Goal: Task Accomplishment & Management: Complete application form

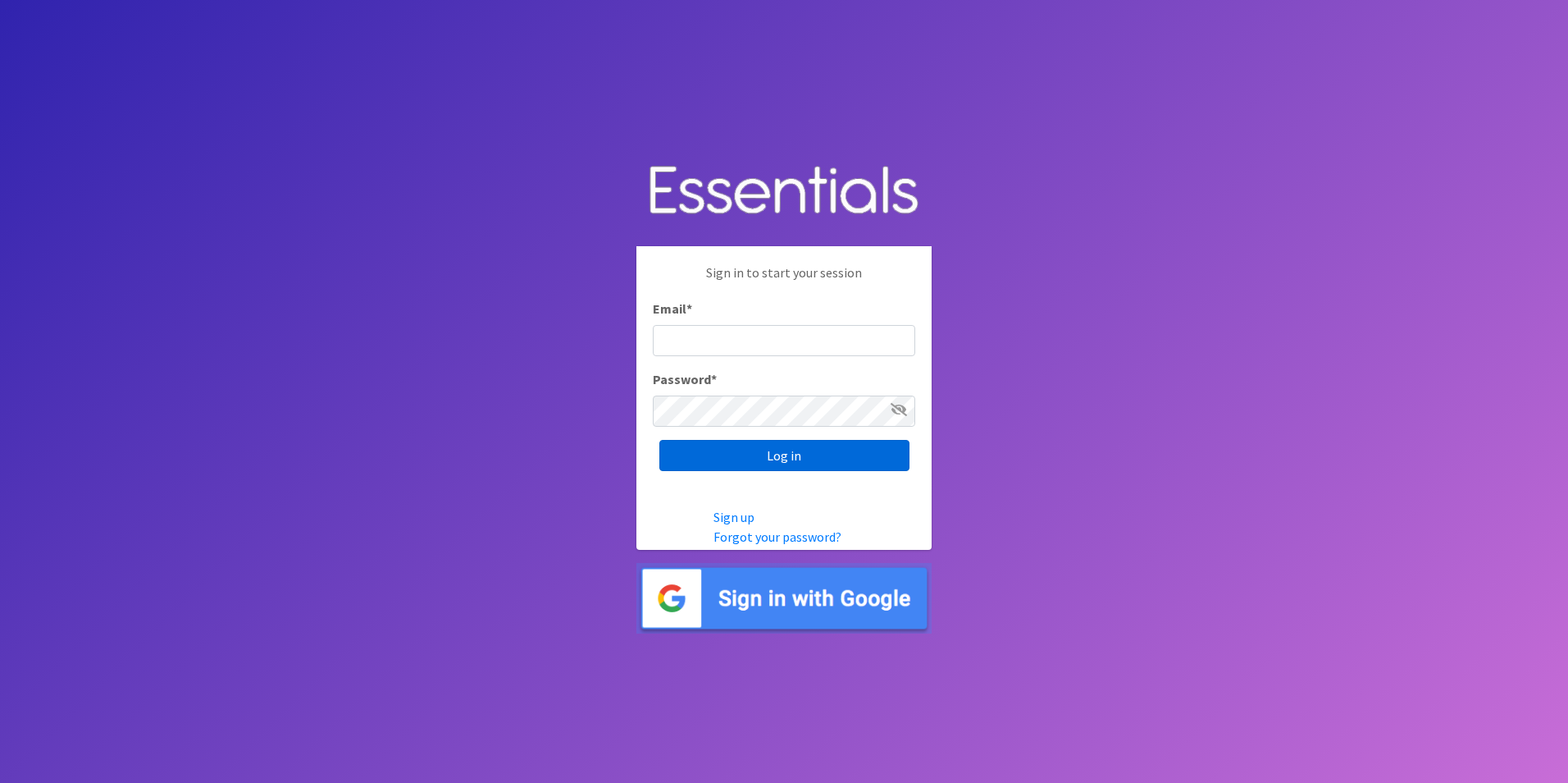
type input "[EMAIL_ADDRESS][DOMAIN_NAME]"
click at [794, 454] on input "Log in" at bounding box center [784, 455] width 250 height 31
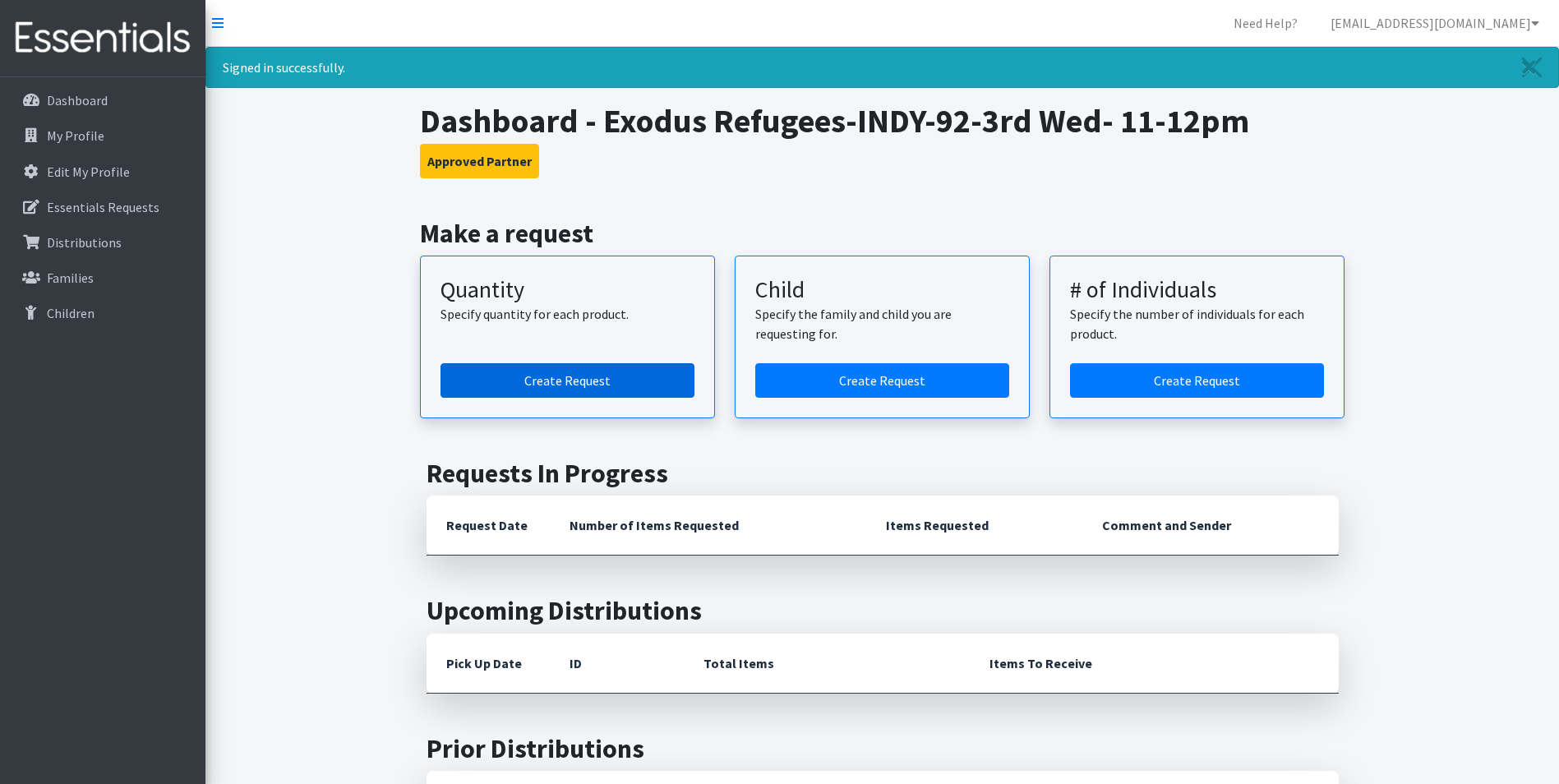
click at [553, 372] on link "Create Request" at bounding box center [568, 380] width 254 height 34
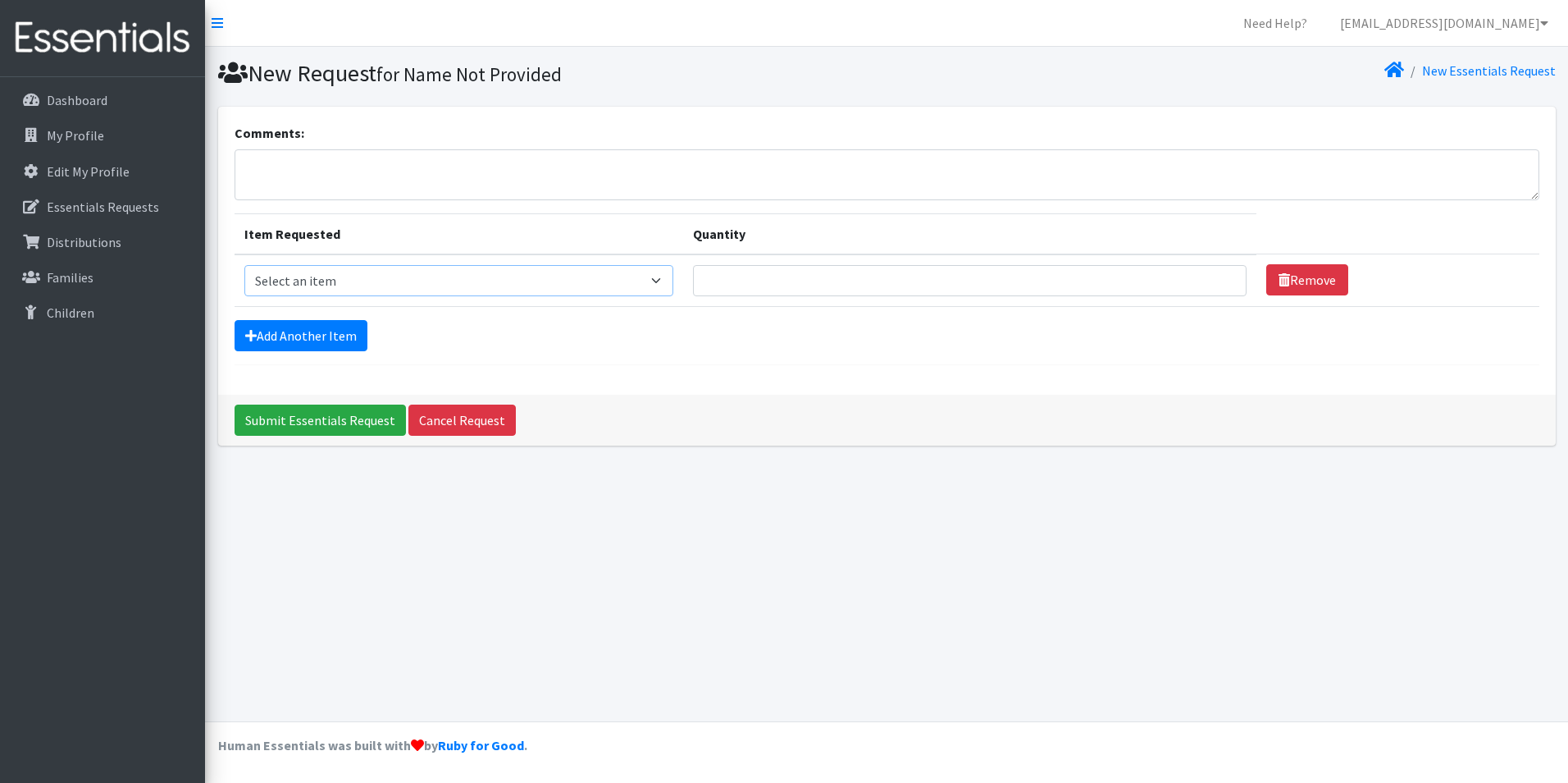
click at [556, 286] on select "Select an item Kids (Newborn) Kids (Size 1) Kids (Size 2) Kids (Size 3) Kids (S…" at bounding box center [459, 280] width 430 height 31
select select "3418"
click at [245, 265] on select "Select an item Kids (Newborn) Kids (Size 1) Kids (Size 2) Kids (Size 3) Kids (S…" at bounding box center [459, 280] width 430 height 31
click at [770, 283] on input "Quantity" at bounding box center [970, 280] width 553 height 31
type input "16"
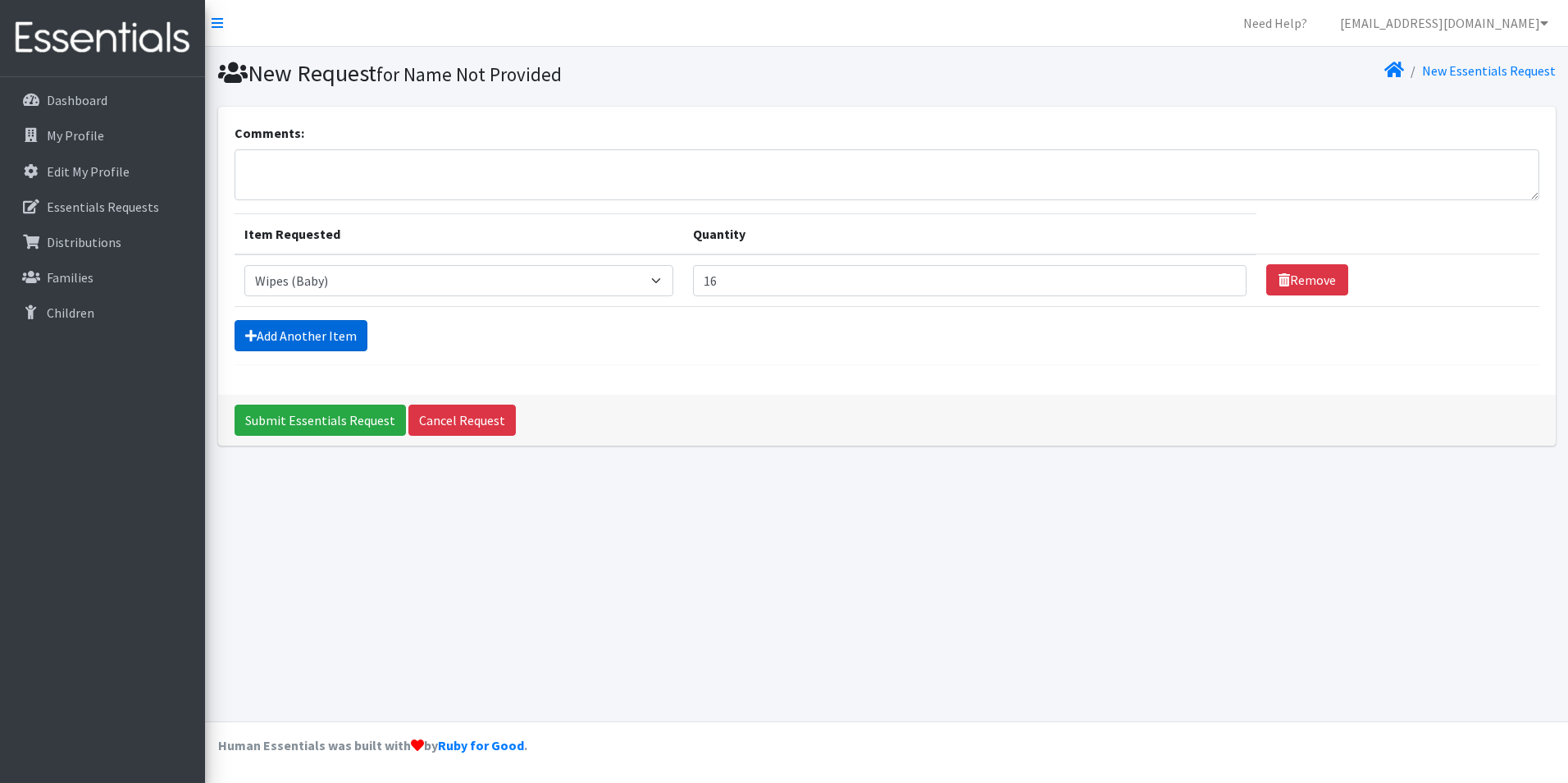
click at [349, 334] on link "Add Another Item" at bounding box center [301, 335] width 133 height 31
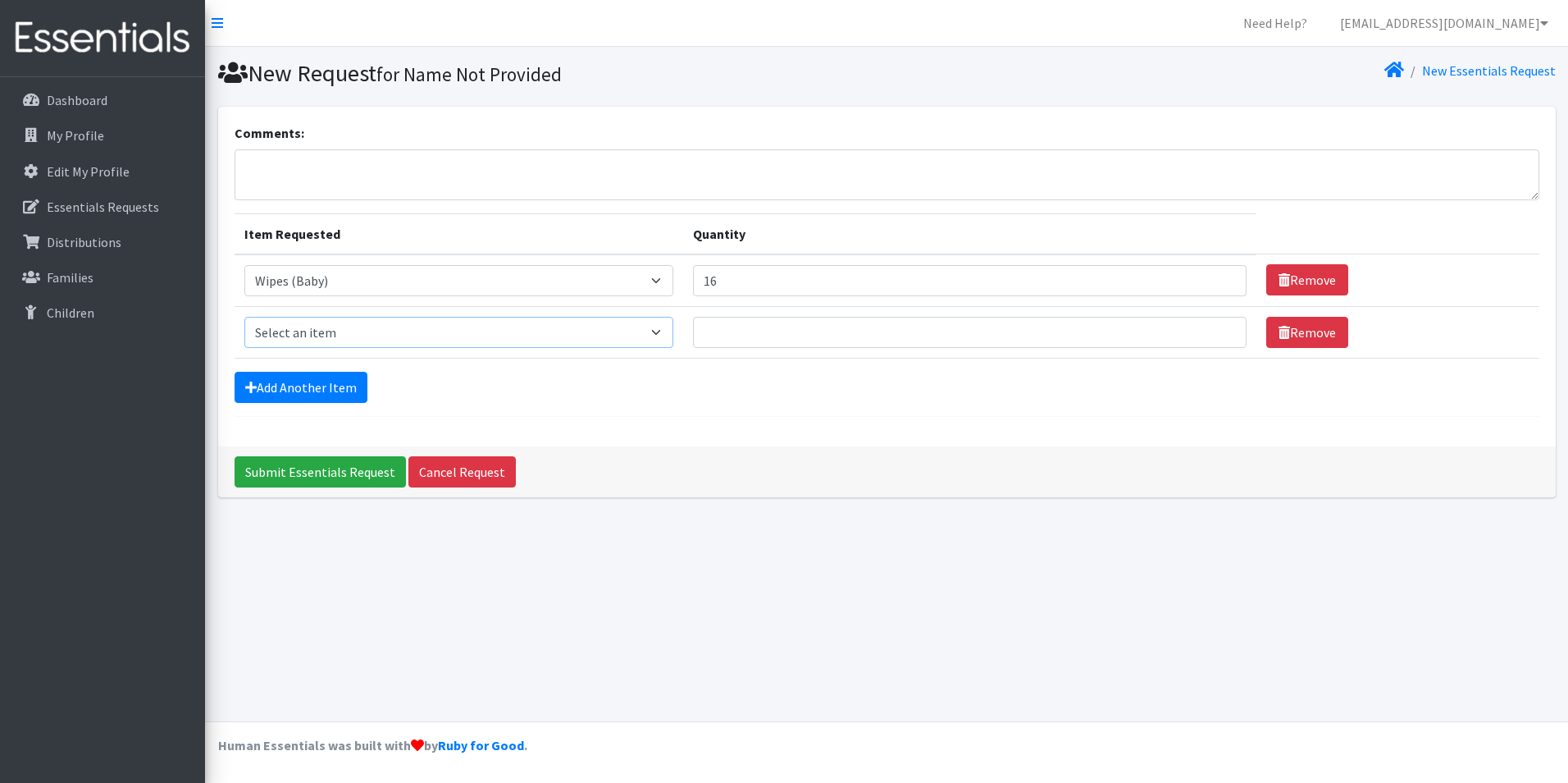
click at [439, 337] on select "Select an item Kids (Newborn) Kids (Size 1) Kids (Size 2) Kids (Size 3) Kids (S…" at bounding box center [459, 332] width 430 height 31
select select "3393"
click at [245, 317] on select "Select an item Kids (Newborn) Kids (Size 1) Kids (Size 2) Kids (Size 3) Kids (S…" at bounding box center [459, 332] width 430 height 31
click at [789, 327] on input "Quantity" at bounding box center [970, 332] width 553 height 31
type input "6"
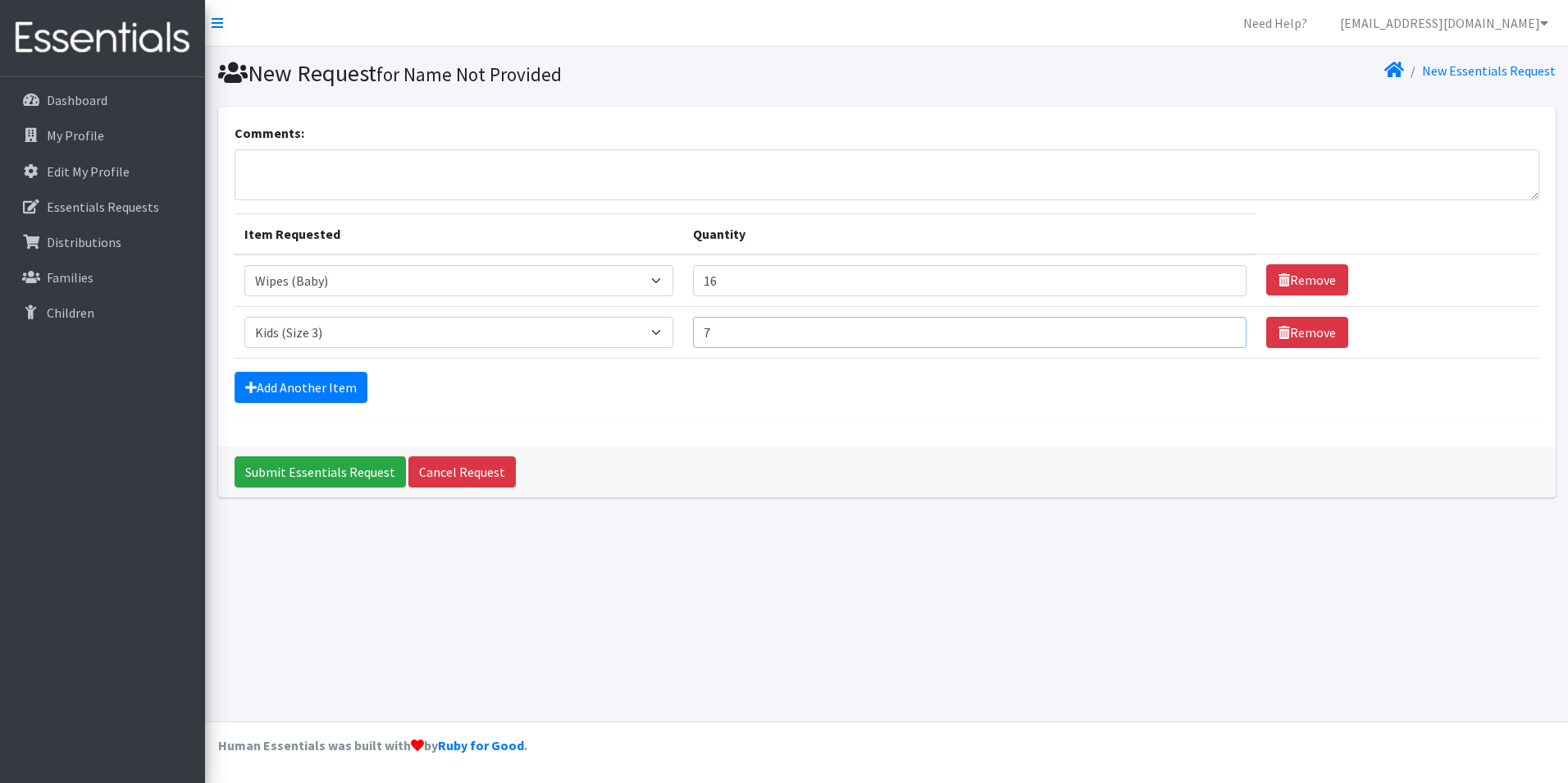
type input "7"
click at [597, 410] on form "Comments: Item Requested Quantity Item Requested Select an item Kids (Newborn) …" at bounding box center [887, 270] width 1305 height 293
click at [323, 387] on link "Add Another Item" at bounding box center [301, 386] width 133 height 31
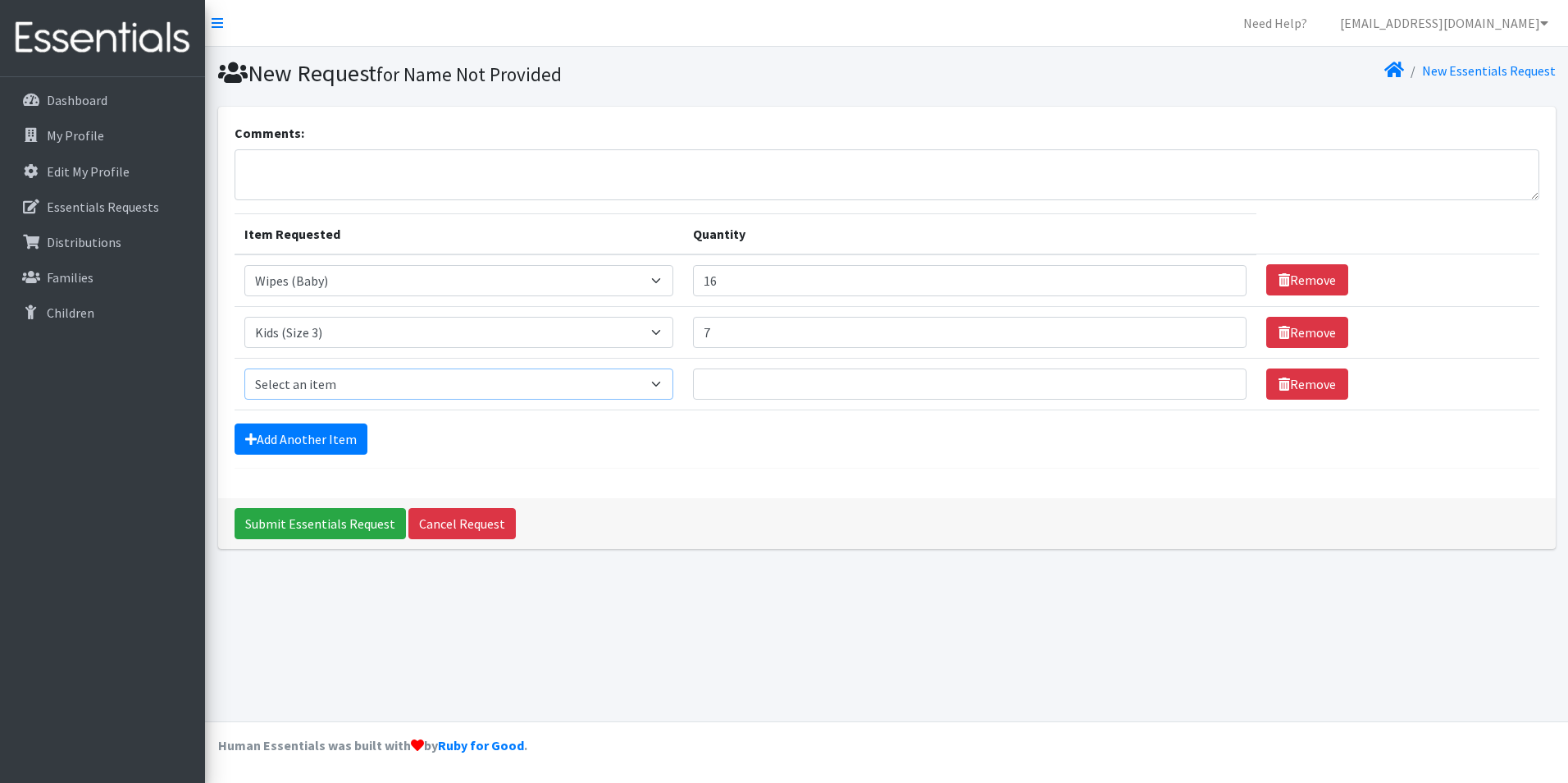
click at [323, 387] on select "Select an item Kids (Newborn) Kids (Size 1) Kids (Size 2) Kids (Size 3) Kids (S…" at bounding box center [459, 383] width 430 height 31
select select "3394"
click at [245, 368] on select "Select an item Kids (Newborn) Kids (Size 1) Kids (Size 2) Kids (Size 3) Kids (S…" at bounding box center [459, 383] width 430 height 31
click at [719, 394] on input "Quantity" at bounding box center [970, 383] width 553 height 31
type input "7"
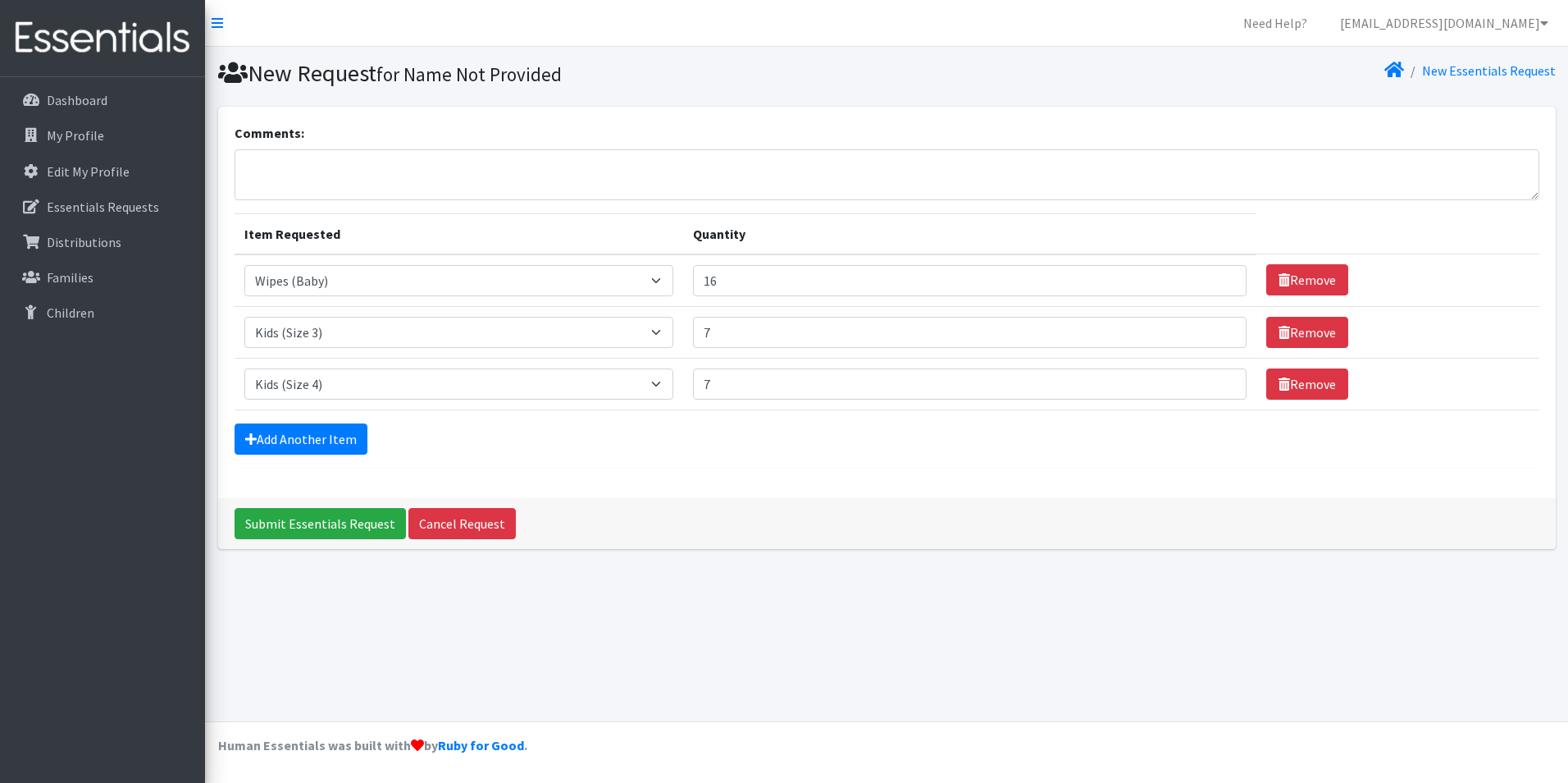
click at [743, 452] on div "Add Another Item" at bounding box center [887, 438] width 1305 height 31
click at [351, 439] on link "Add Another Item" at bounding box center [301, 438] width 133 height 31
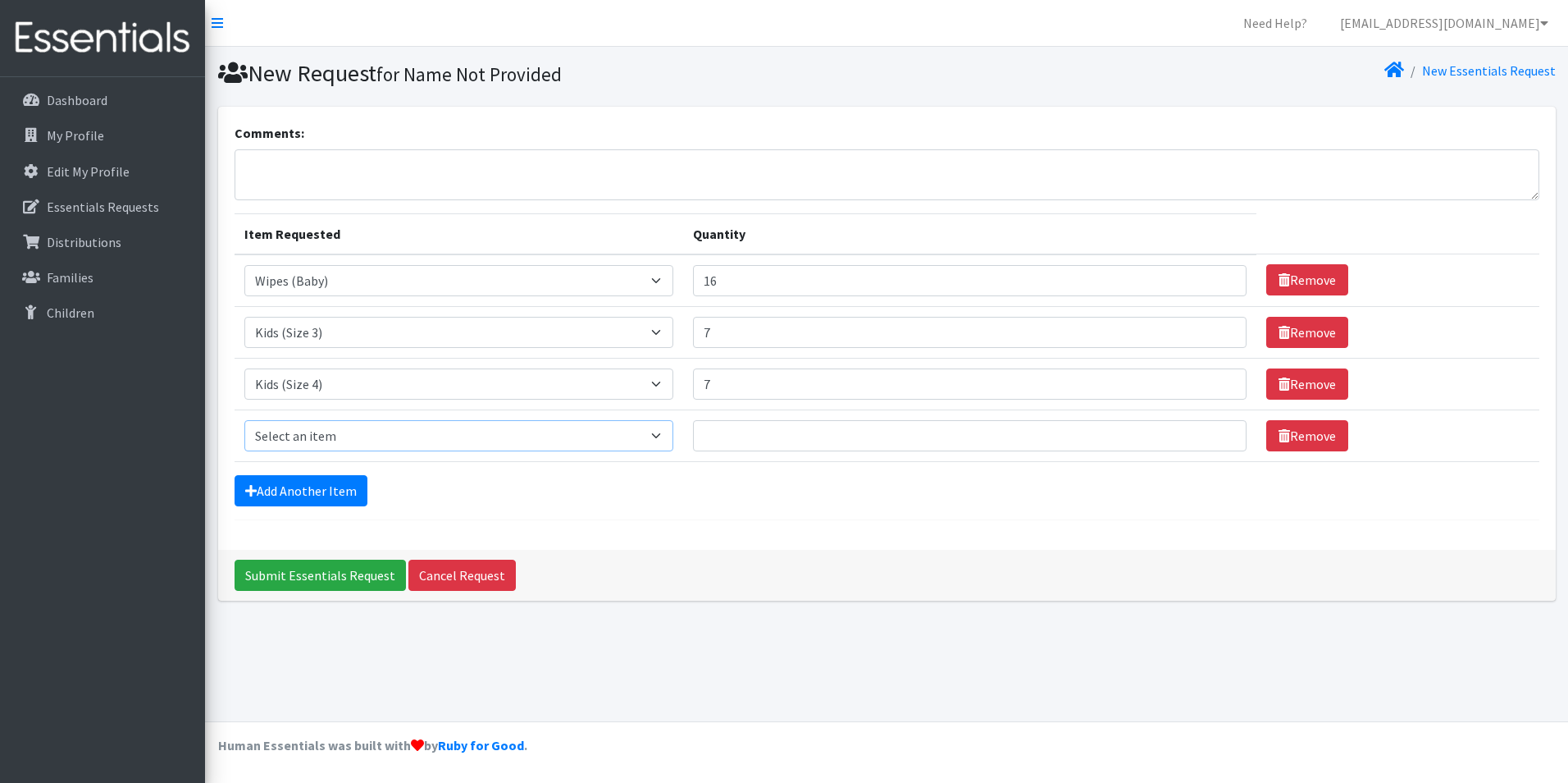
click at [347, 436] on select "Select an item Kids (Newborn) Kids (Size 1) Kids (Size 2) Kids (Size 3) Kids (S…" at bounding box center [459, 435] width 430 height 31
select select "3407"
click at [245, 420] on select "Select an item Kids (Newborn) Kids (Size 1) Kids (Size 2) Kids (Size 3) Kids (S…" at bounding box center [459, 435] width 430 height 31
click at [748, 436] on input "Quantity" at bounding box center [970, 435] width 553 height 31
type input "7"
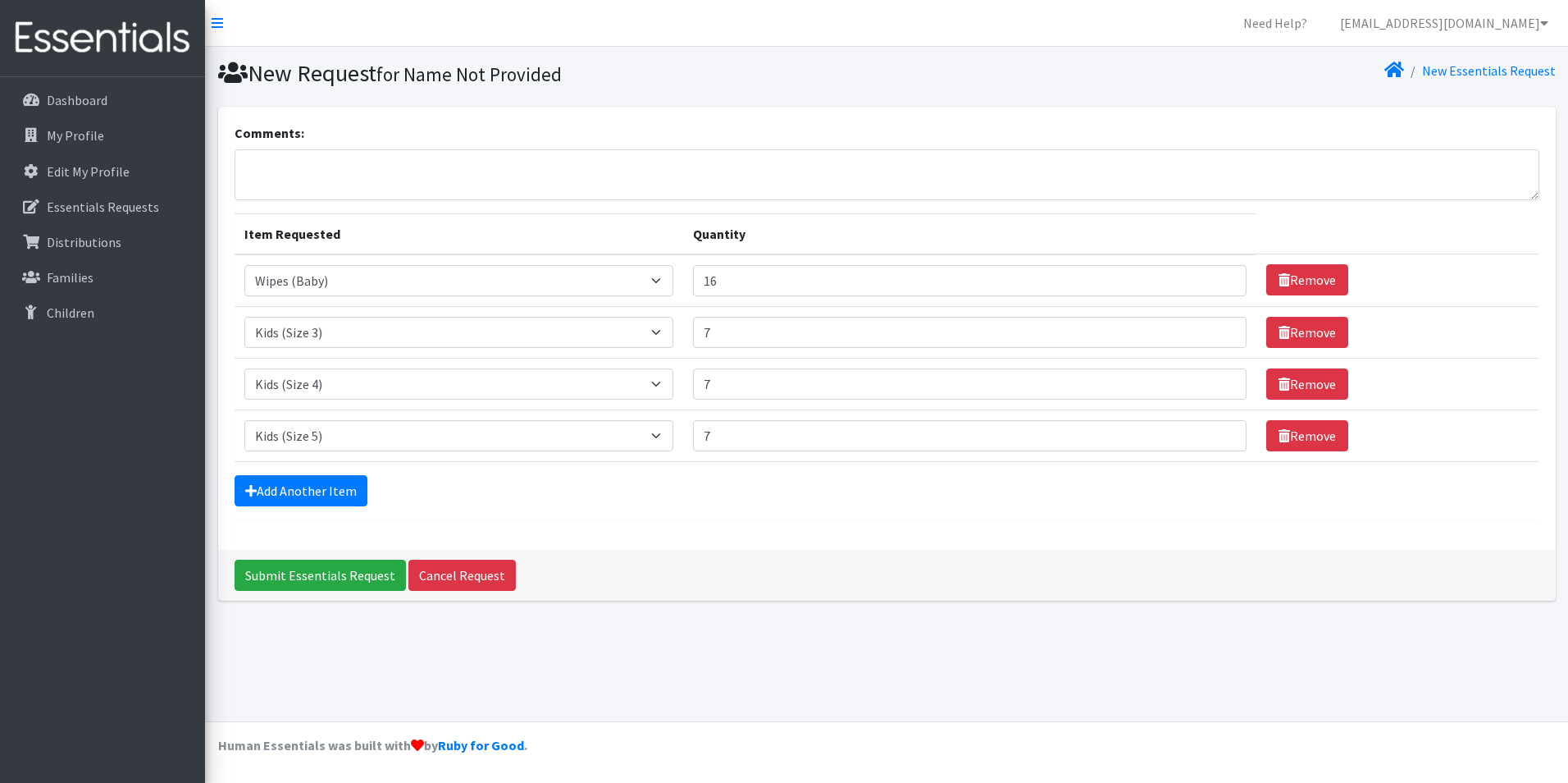
click at [703, 532] on div "Comments: Item Requested Quantity Item Requested Select an item Kids (Newborn) …" at bounding box center [887, 328] width 1338 height 443
click at [291, 492] on link "Add Another Item" at bounding box center [301, 490] width 133 height 31
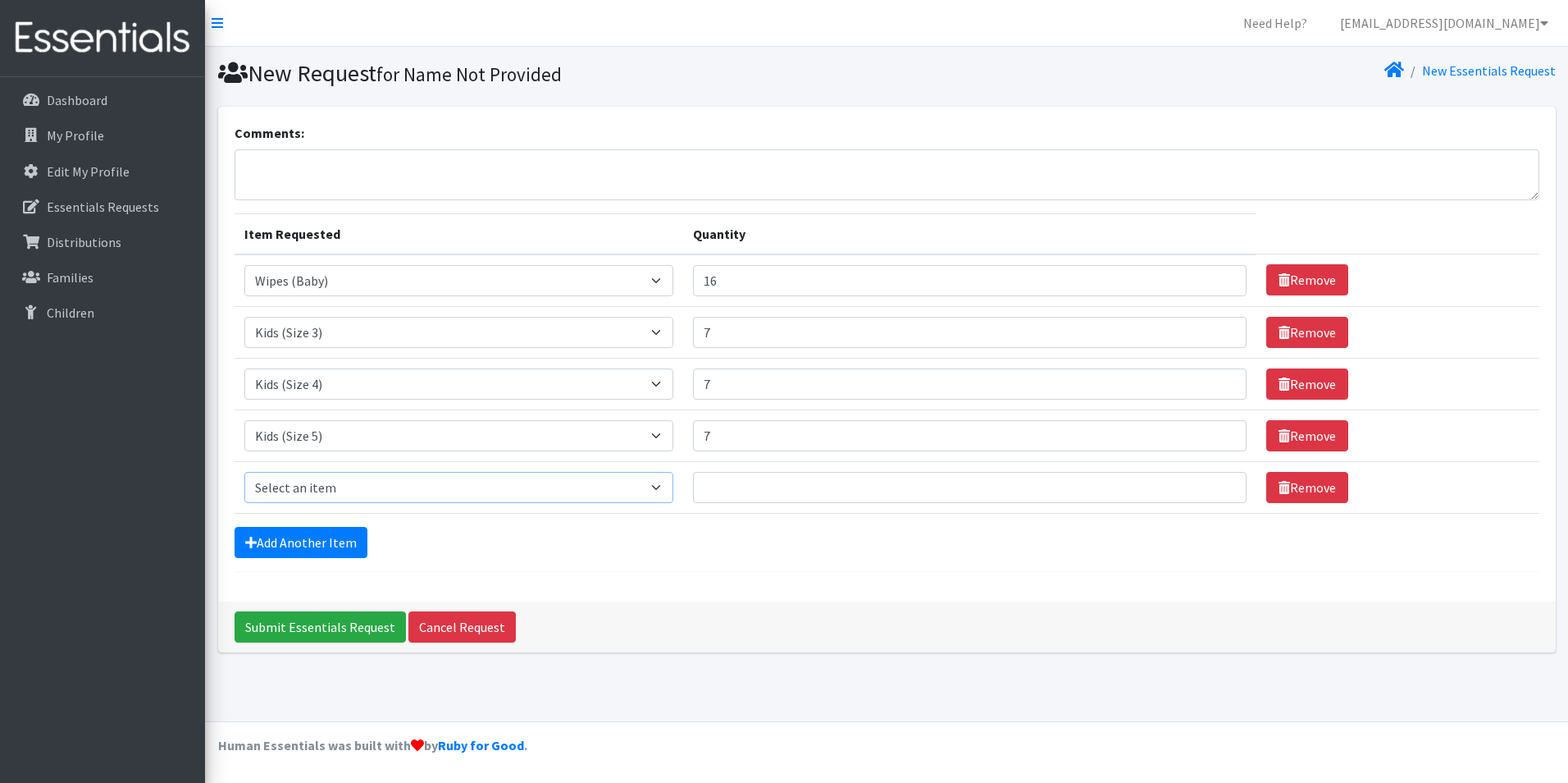
click at [328, 482] on select "Select an item Kids (Newborn) Kids (Size 1) Kids (Size 2) Kids (Size 3) Kids (S…" at bounding box center [459, 487] width 430 height 31
select select "3419"
click at [245, 472] on select "Select an item Kids (Newborn) Kids (Size 1) Kids (Size 2) Kids (Size 3) Kids (S…" at bounding box center [459, 487] width 430 height 31
click at [764, 474] on input "Quantity" at bounding box center [970, 487] width 553 height 31
type input "7"
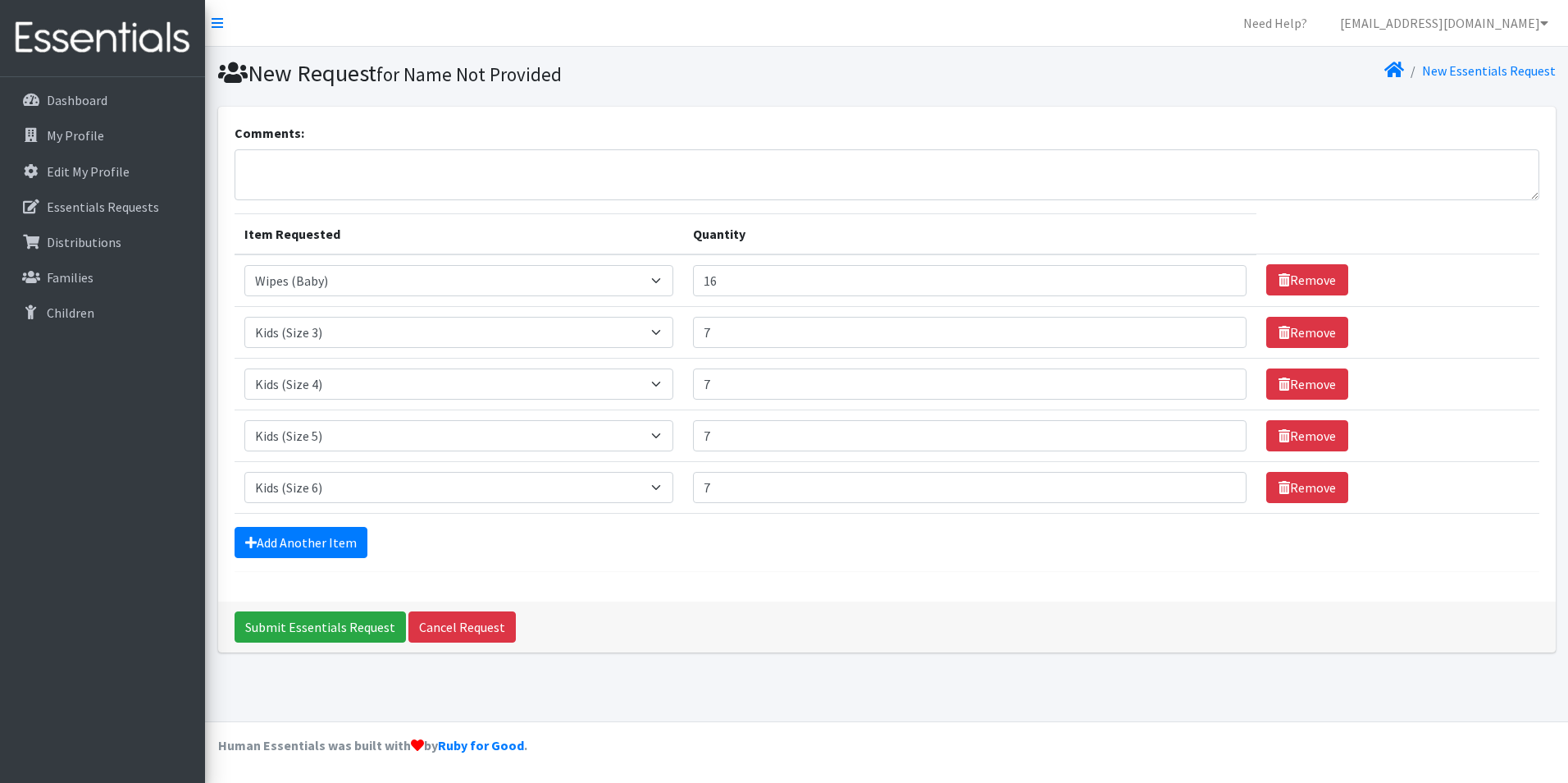
click at [662, 563] on form "Comments: Item Requested Quantity Item Requested Select an item Kids (Newborn) …" at bounding box center [887, 347] width 1305 height 449
click at [301, 552] on link "Add Another Item" at bounding box center [301, 542] width 133 height 31
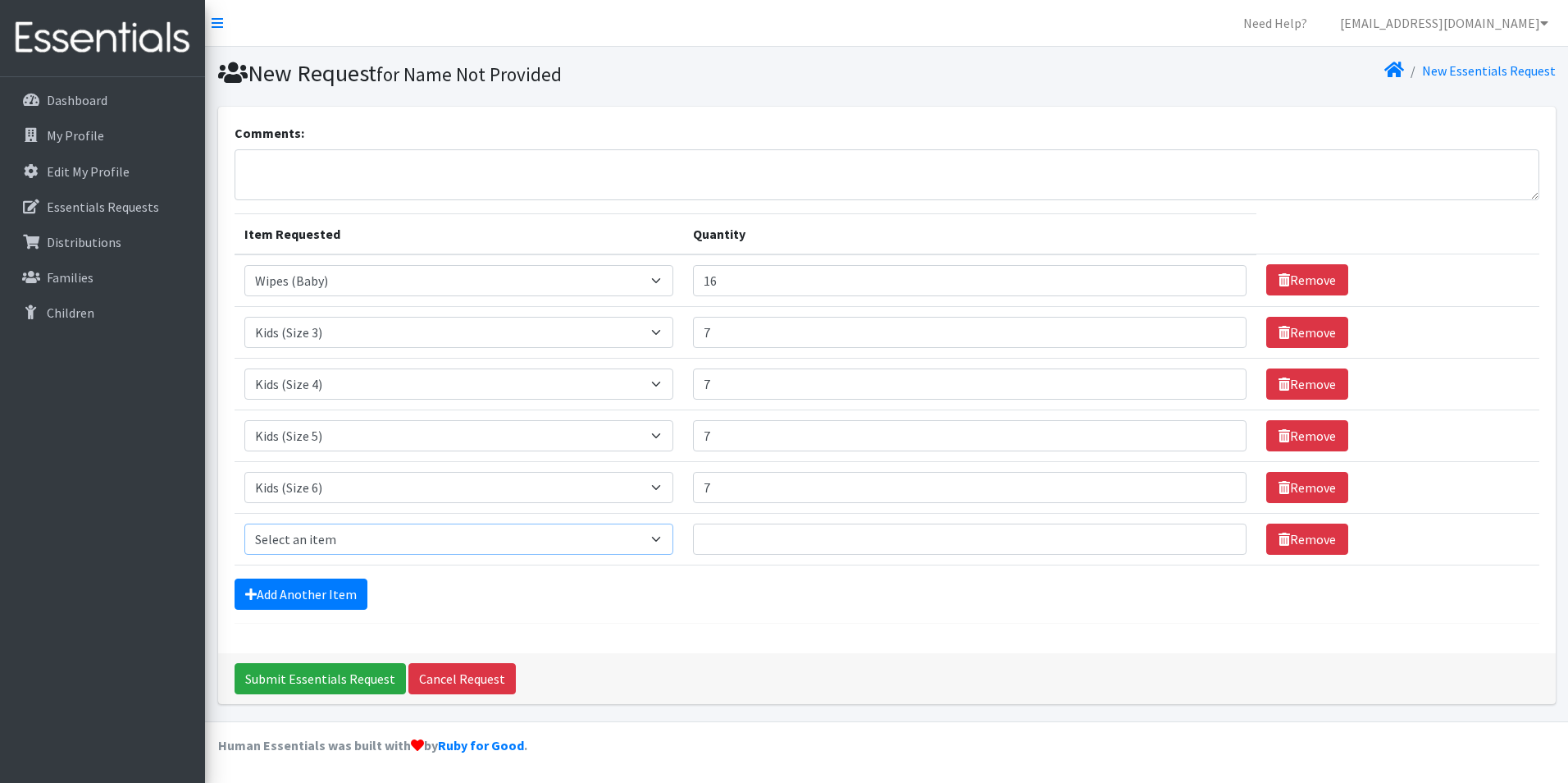
click at [335, 537] on select "Select an item Kids (Newborn) Kids (Size 1) Kids (Size 2) Kids (Size 3) Kids (S…" at bounding box center [459, 538] width 430 height 31
click at [634, 630] on div "Comments: Item Requested Quantity Item Requested Select an item Kids (Newborn) …" at bounding box center [887, 380] width 1338 height 547
click at [1296, 543] on link "Remove" at bounding box center [1307, 538] width 82 height 31
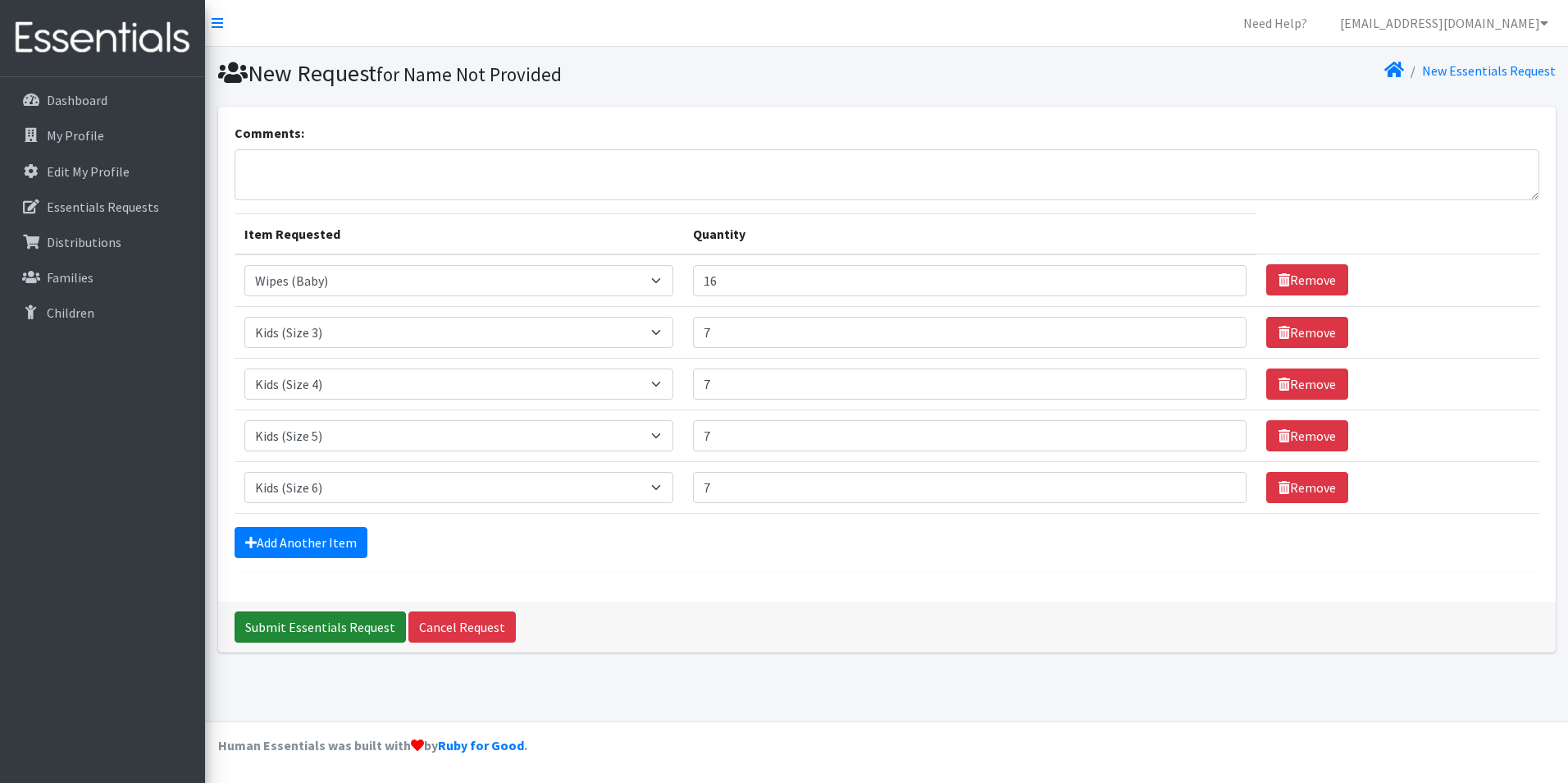
click at [289, 635] on input "Submit Essentials Request" at bounding box center [320, 626] width 172 height 31
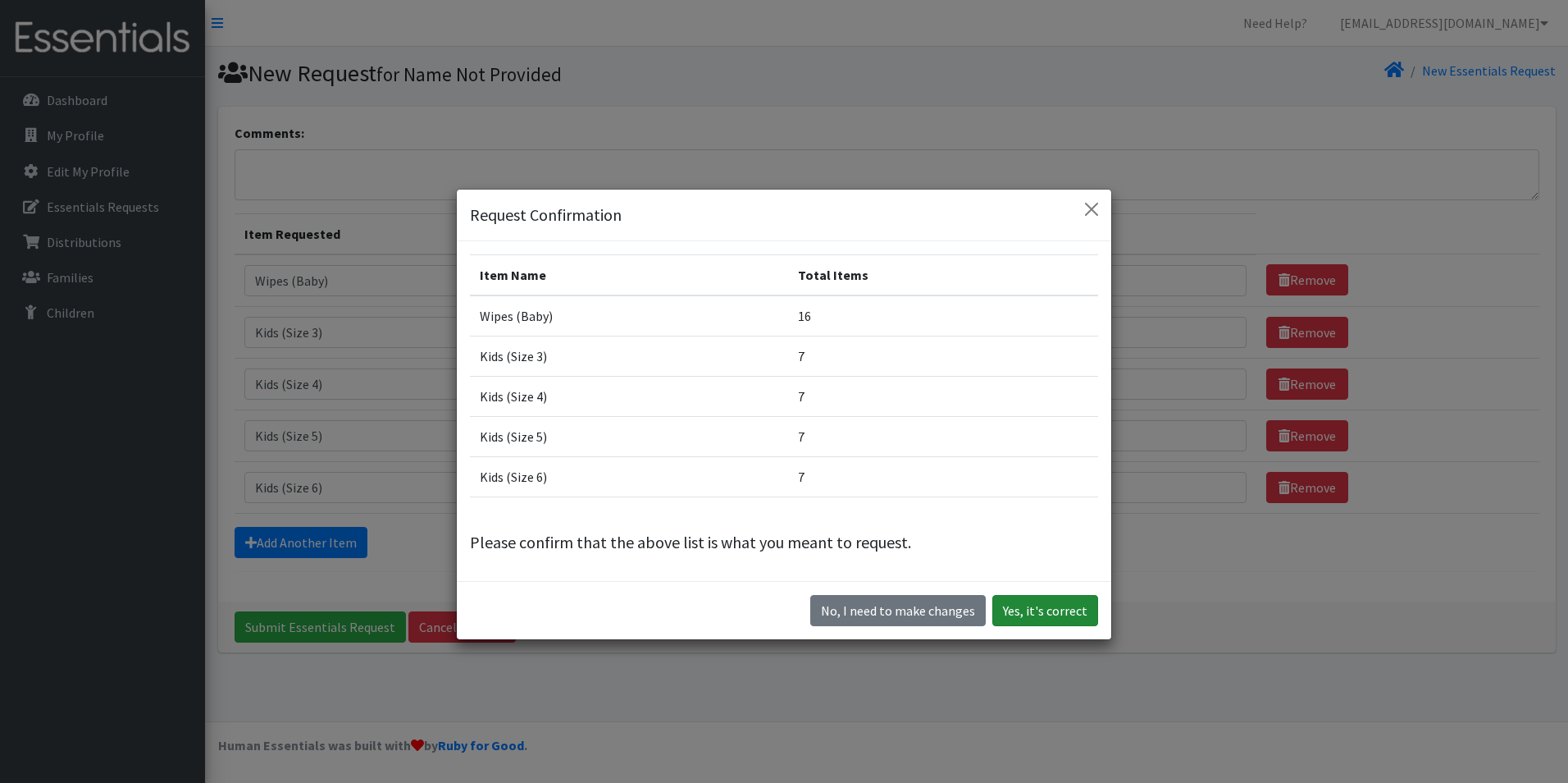
click at [1023, 612] on button "Yes, it's correct" at bounding box center [1045, 610] width 106 height 31
